Goal: Task Accomplishment & Management: Complete application form

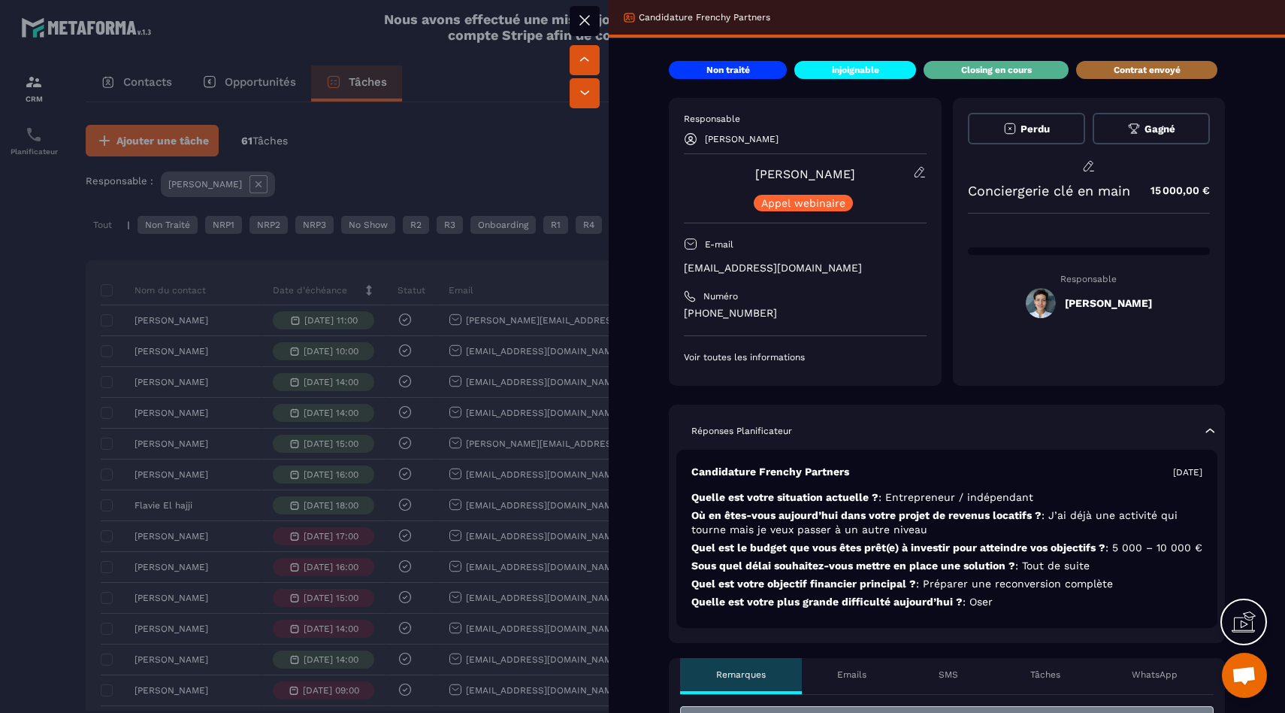
scroll to position [218, 0]
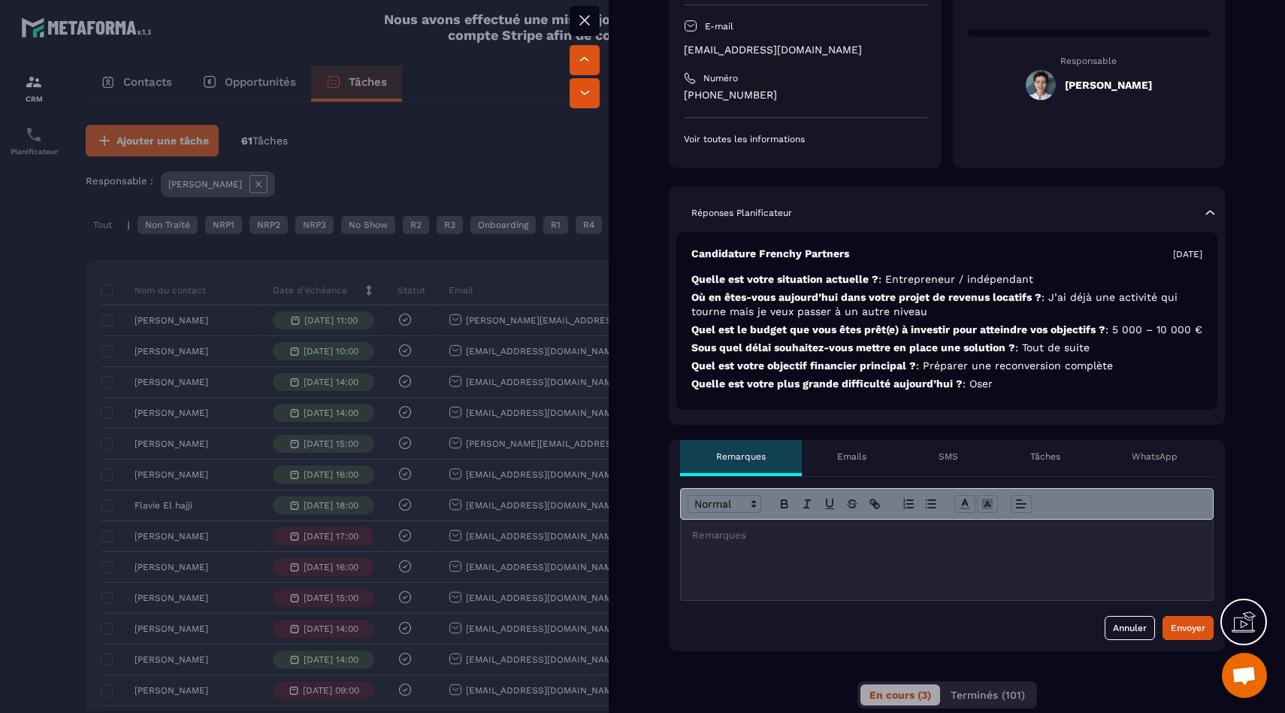
click at [813, 558] on div at bounding box center [947, 559] width 532 height 80
click at [1182, 631] on button "Envoyer" at bounding box center [1188, 628] width 51 height 24
click at [1176, 634] on button "Envoyer" at bounding box center [1188, 628] width 51 height 24
click at [276, 329] on div at bounding box center [642, 356] width 1285 height 713
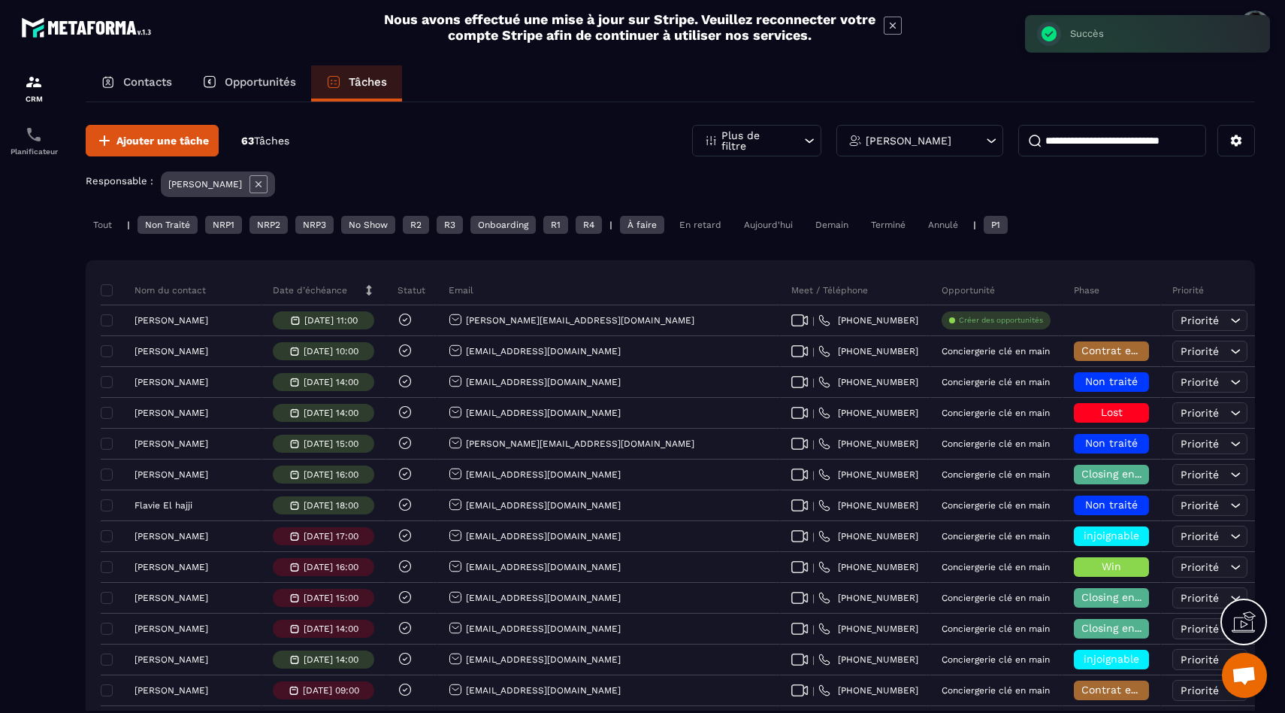
click at [809, 226] on div "Demain" at bounding box center [832, 225] width 48 height 18
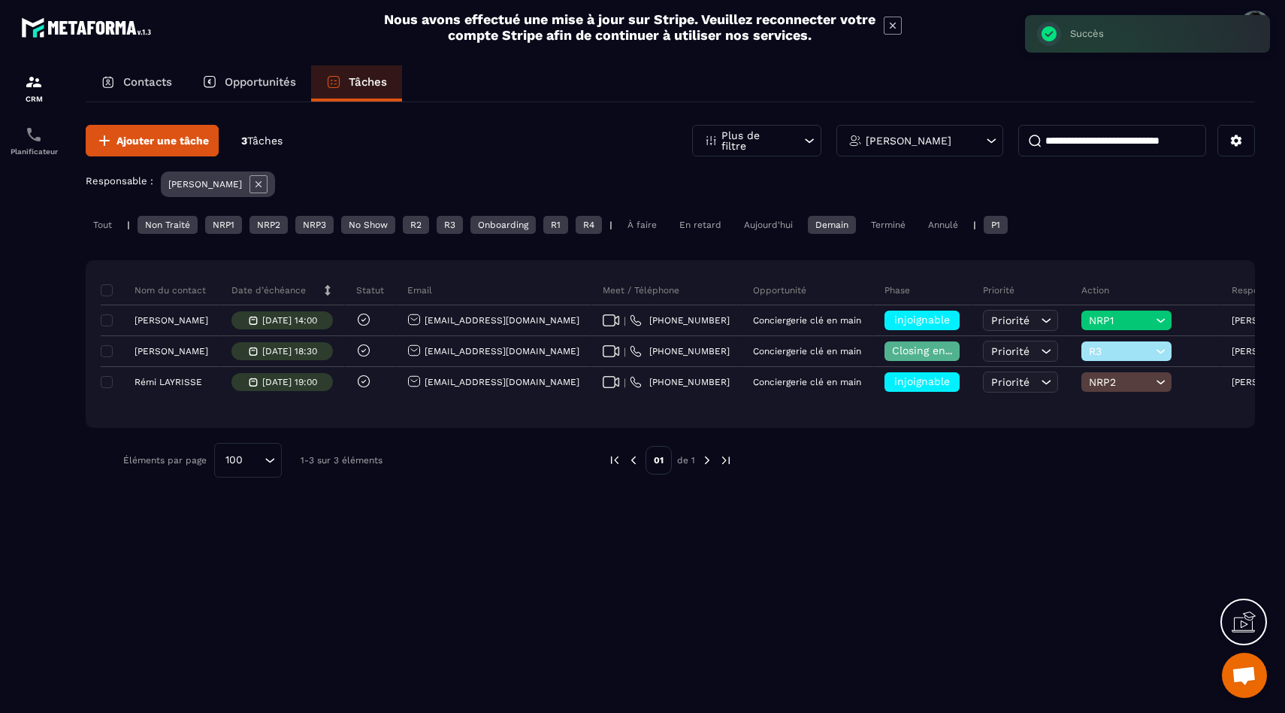
click at [792, 229] on div "Aujourd'hui" at bounding box center [769, 225] width 64 height 18
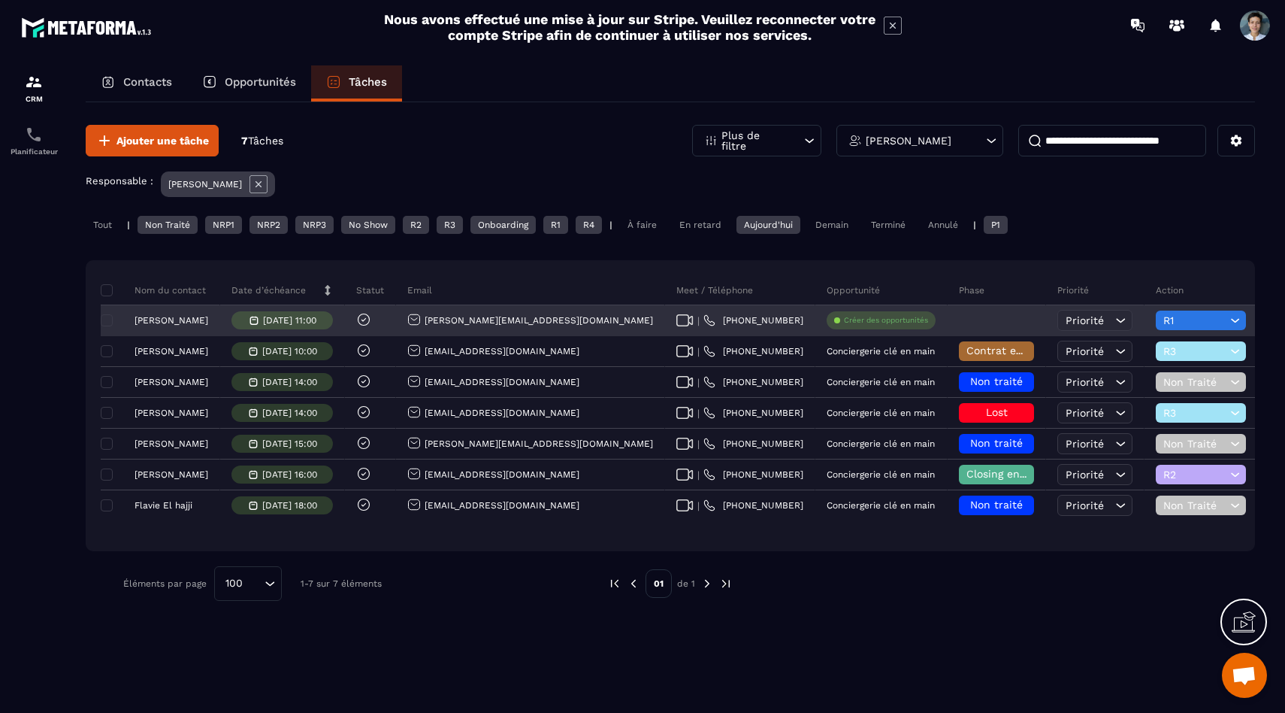
click at [1164, 319] on span "R1" at bounding box center [1195, 320] width 63 height 12
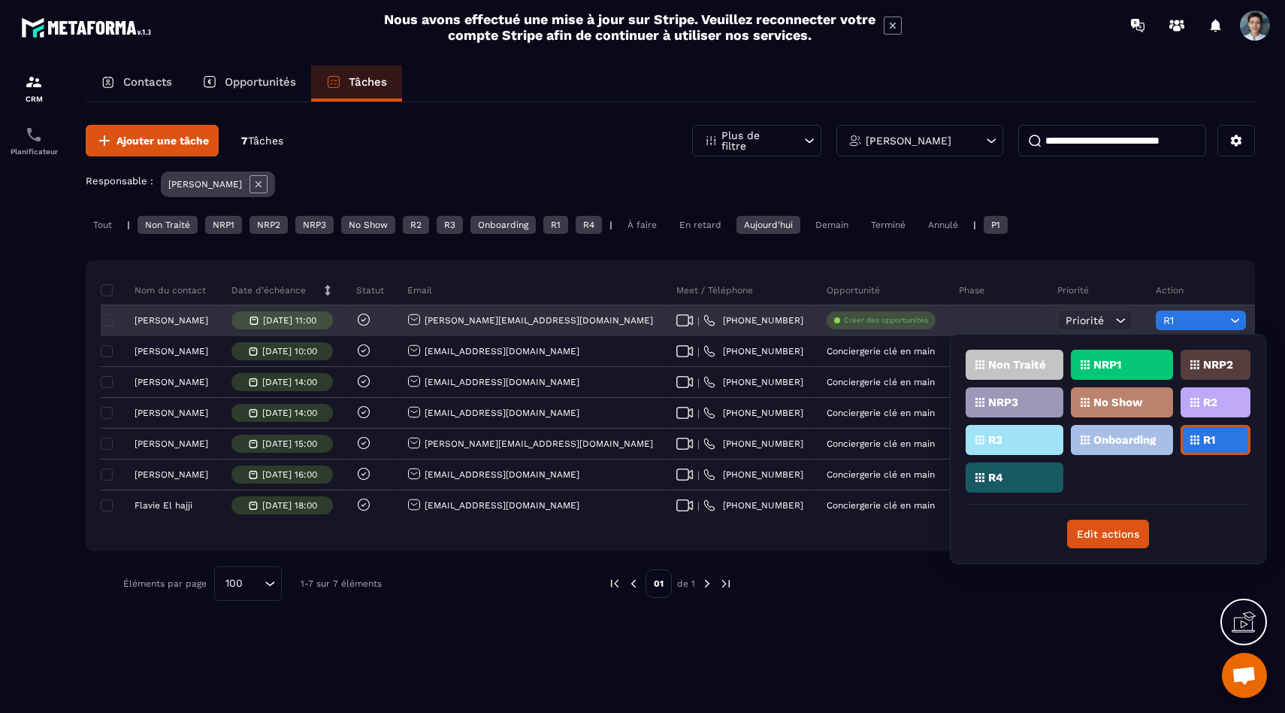
click at [1164, 319] on span "R1" at bounding box center [1195, 320] width 63 height 12
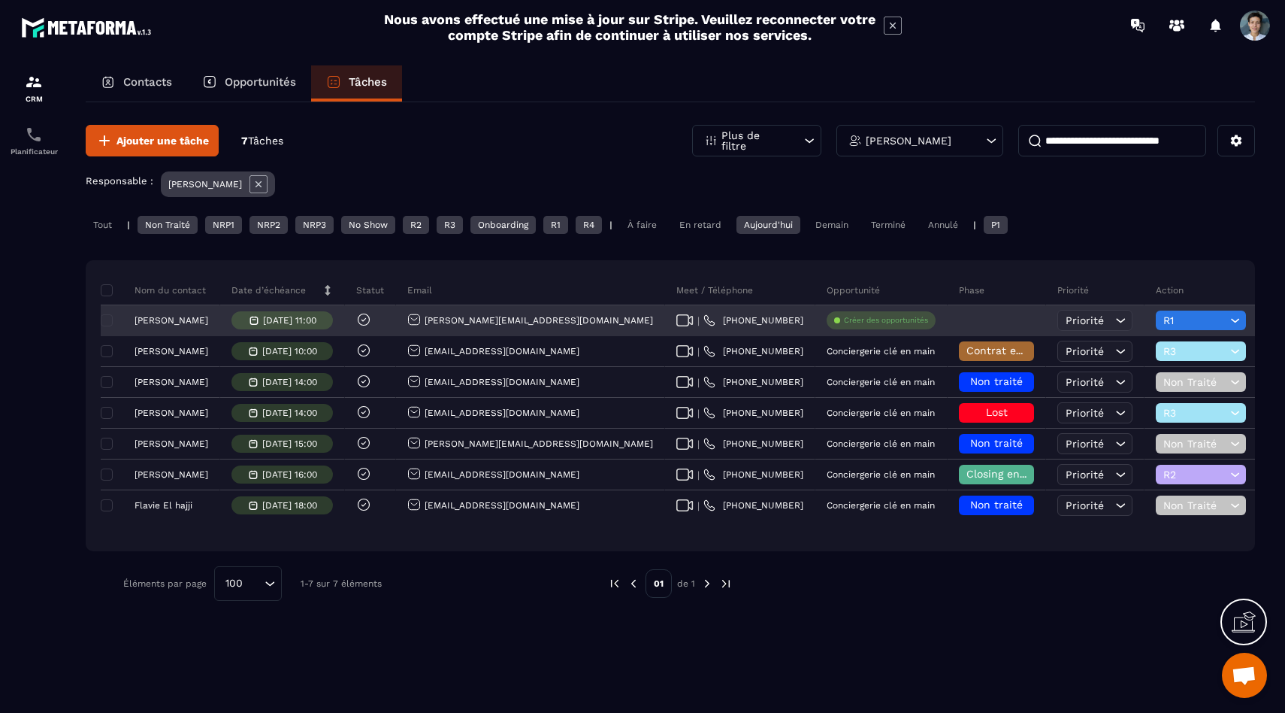
click at [948, 316] on div at bounding box center [997, 321] width 98 height 30
click at [948, 321] on div at bounding box center [997, 321] width 98 height 30
click at [844, 318] on p "Créer des opportunités" at bounding box center [886, 320] width 84 height 11
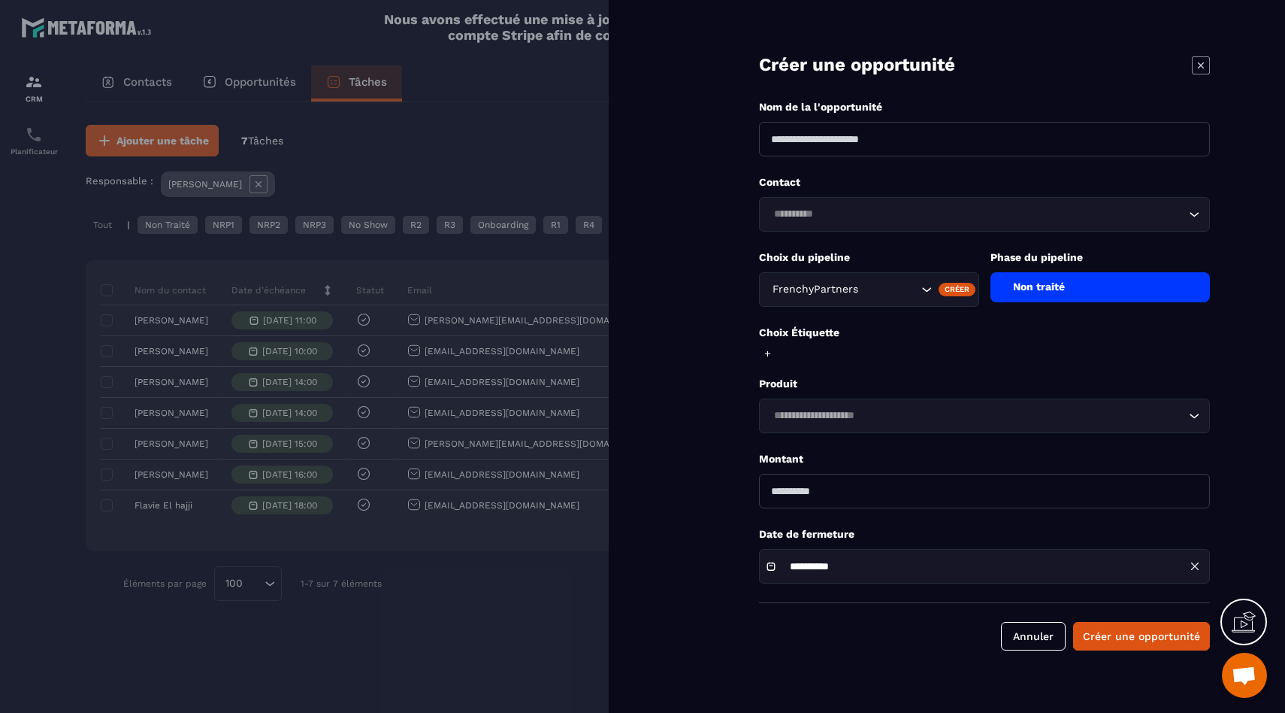
click at [998, 144] on input at bounding box center [984, 139] width 451 height 35
click at [999, 138] on input at bounding box center [984, 139] width 451 height 35
click at [775, 241] on form "**********" at bounding box center [984, 340] width 601 height 680
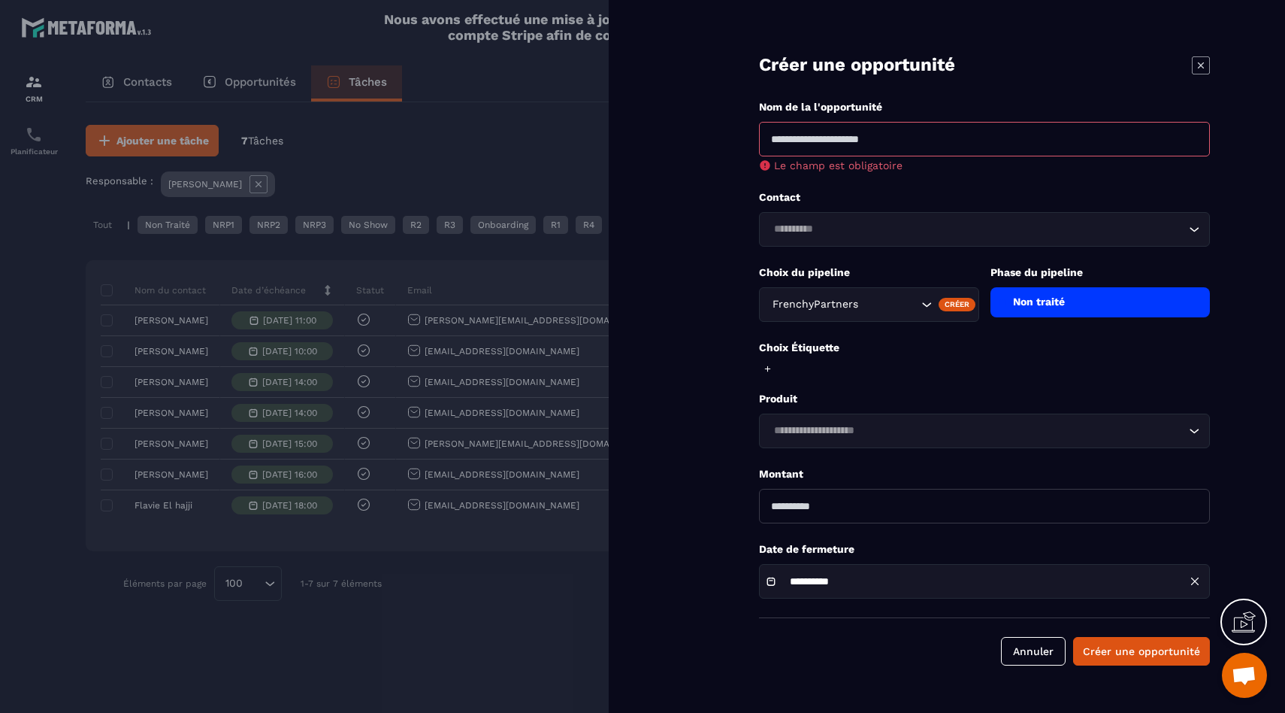
click at [1001, 295] on div "Non traité" at bounding box center [1101, 302] width 220 height 30
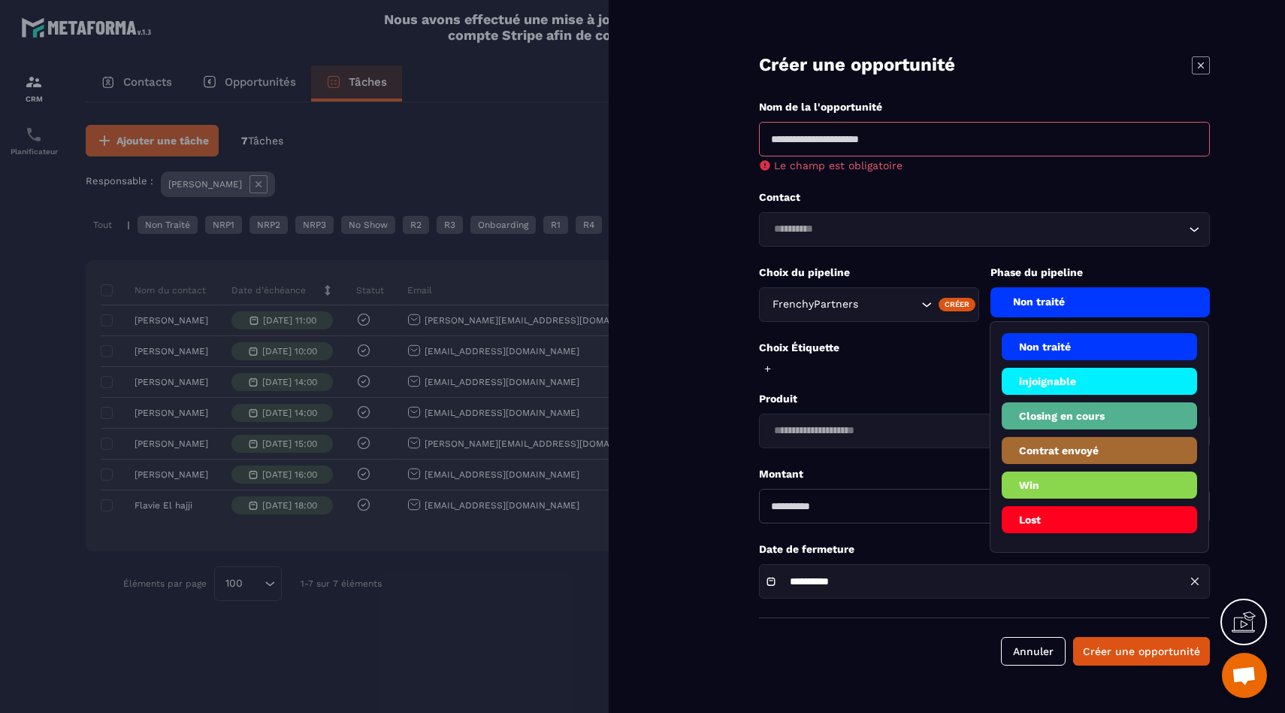
click at [1048, 519] on li "Lost" at bounding box center [1100, 519] width 196 height 27
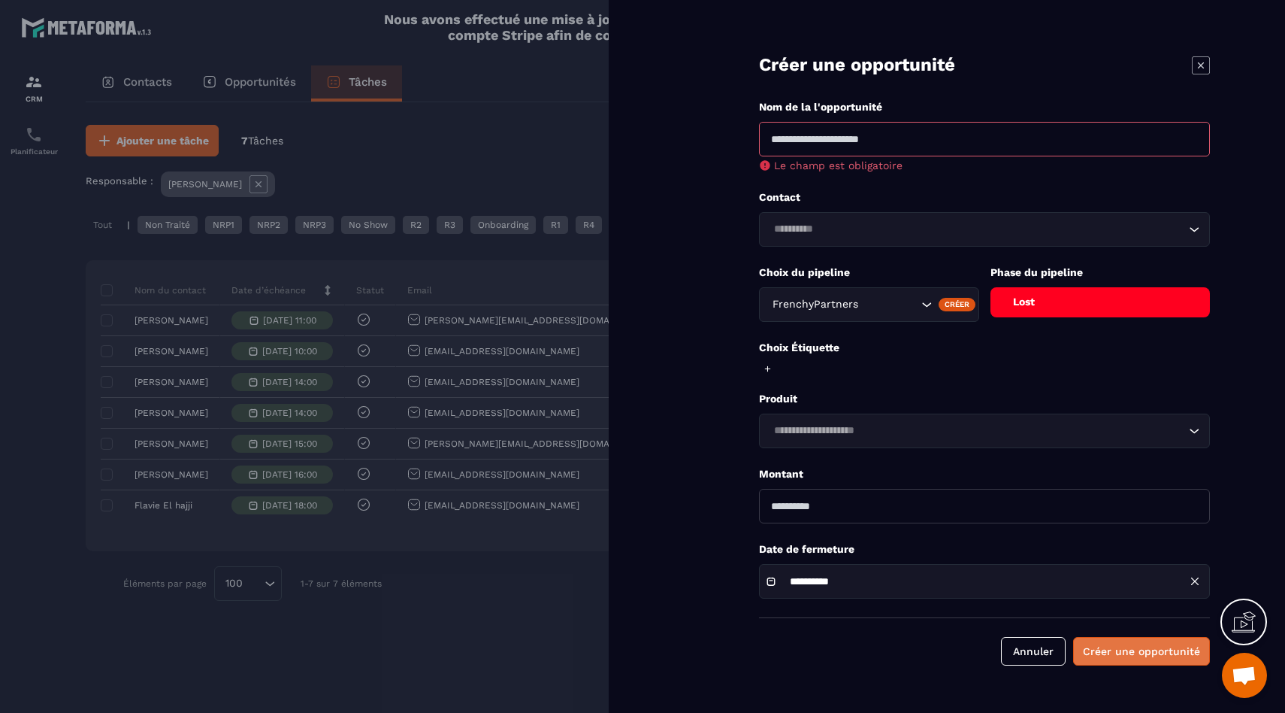
click at [1134, 658] on button "Créer une opportunité" at bounding box center [1142, 651] width 137 height 29
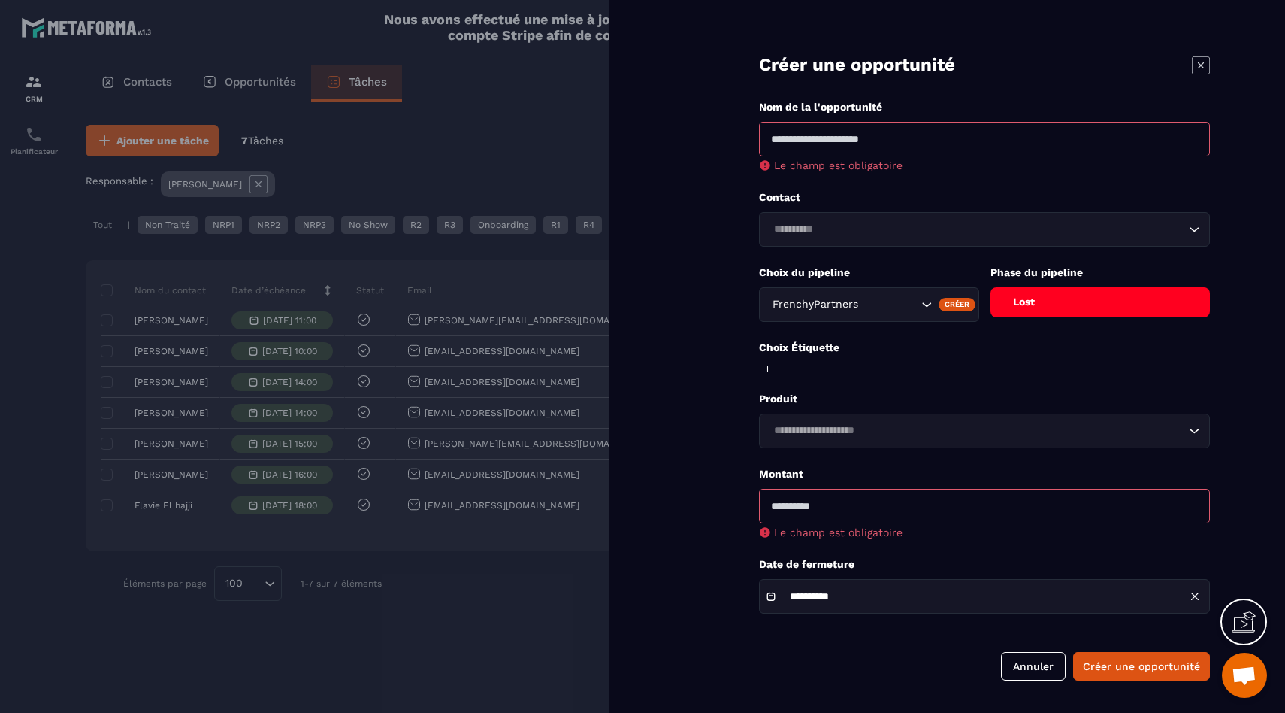
click at [883, 510] on input "number" at bounding box center [984, 506] width 451 height 35
type input "*"
click at [1100, 660] on button "Créer une opportunité" at bounding box center [1142, 666] width 137 height 29
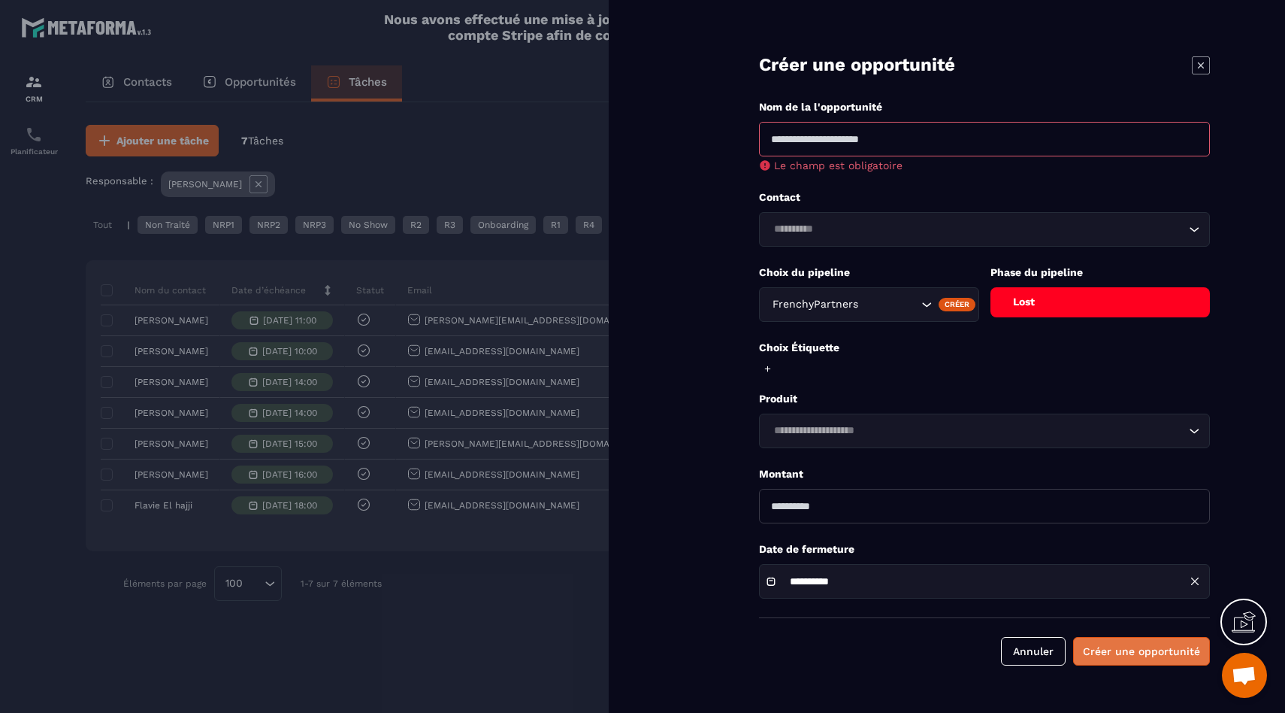
click at [1118, 653] on button "Créer une opportunité" at bounding box center [1142, 651] width 137 height 29
click at [868, 139] on input at bounding box center [984, 139] width 451 height 35
type input "**********"
click at [1074, 637] on button "Créer une opportunité" at bounding box center [1142, 651] width 137 height 29
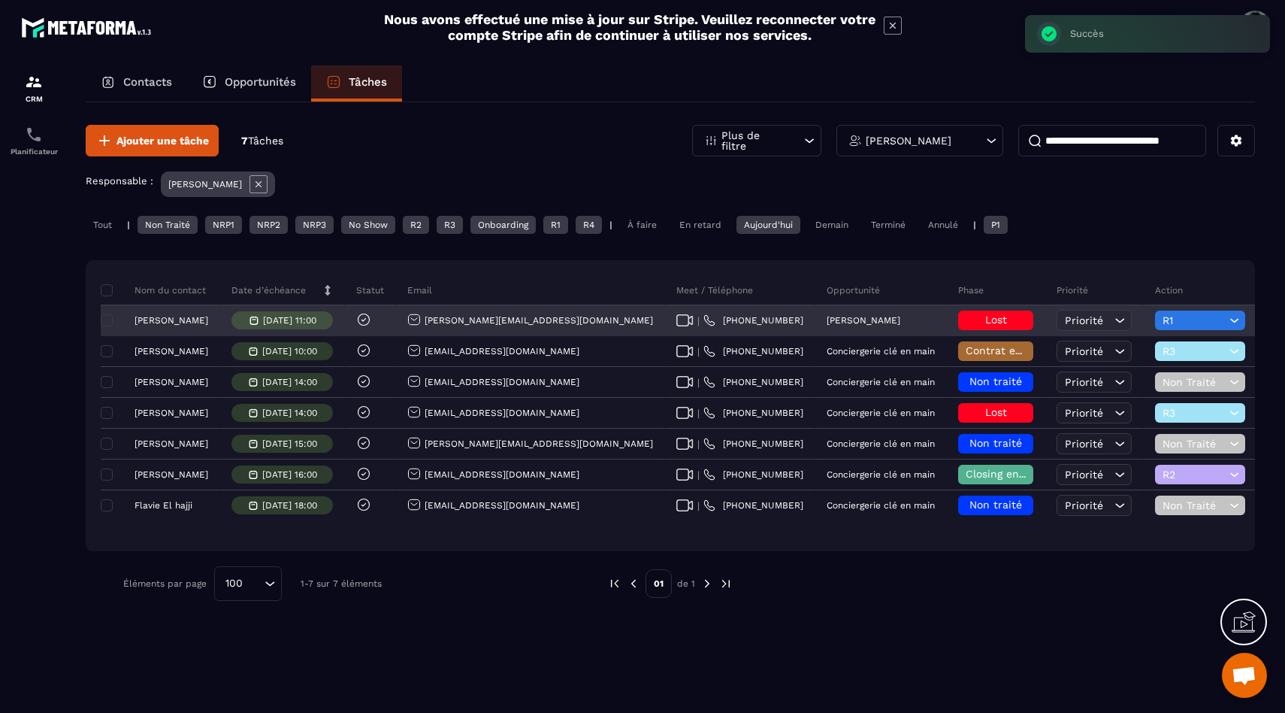
click at [177, 320] on p "[PERSON_NAME]" at bounding box center [172, 320] width 74 height 11
